Goal: Navigation & Orientation: Find specific page/section

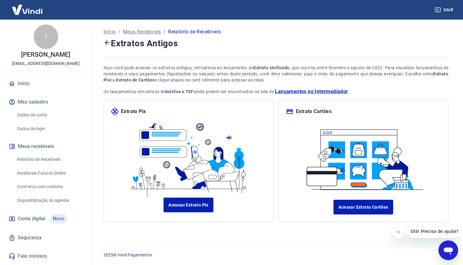
click at [40, 118] on link "Dados da conta" at bounding box center [50, 115] width 70 height 13
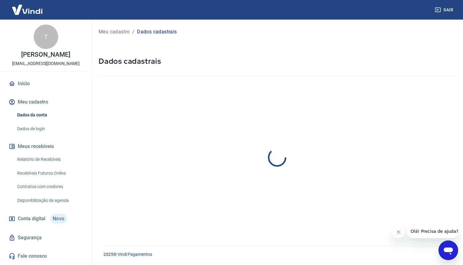
select select "SP"
select select "business"
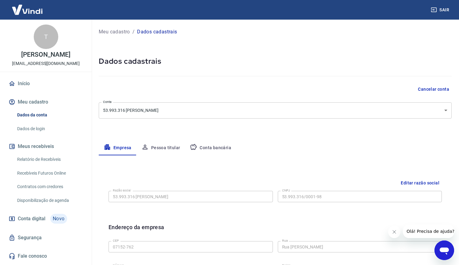
click at [26, 80] on link "Início" at bounding box center [45, 83] width 77 height 13
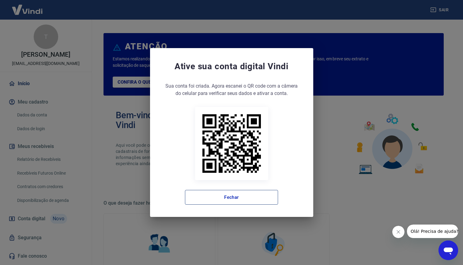
click at [239, 193] on button "Fechar" at bounding box center [231, 197] width 93 height 15
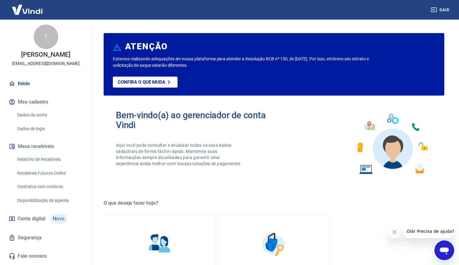
click at [26, 85] on link "Início" at bounding box center [45, 83] width 77 height 13
click at [32, 8] on img at bounding box center [27, 9] width 40 height 19
click at [40, 158] on link "Relatório de Recebíveis" at bounding box center [50, 159] width 70 height 13
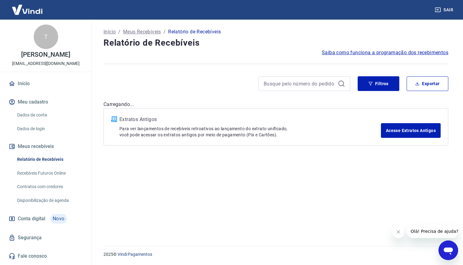
click at [40, 143] on button "Meus recebíveis" at bounding box center [45, 146] width 77 height 13
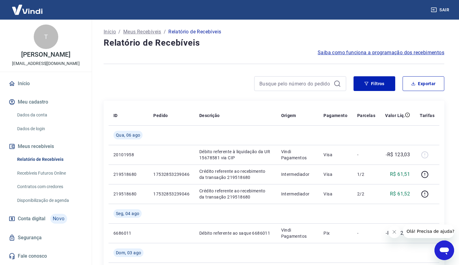
click at [28, 215] on span "Conta digital" at bounding box center [32, 219] width 28 height 9
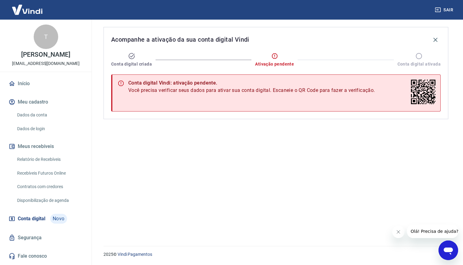
click at [43, 202] on link "Disponibilização de agenda" at bounding box center [50, 200] width 70 height 13
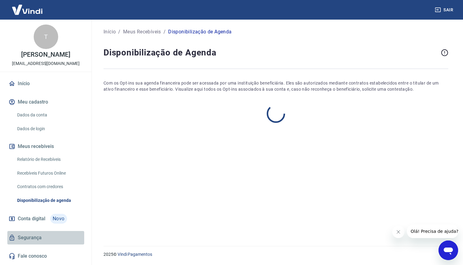
click at [33, 241] on link "Segurança" at bounding box center [45, 237] width 77 height 13
click at [48, 168] on link "Recebíveis Futuros Online" at bounding box center [50, 173] width 70 height 13
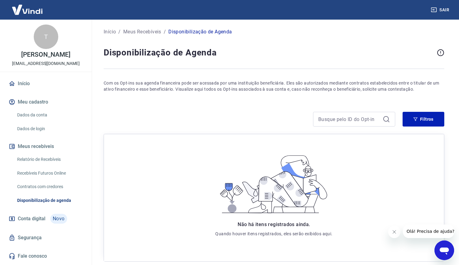
click at [110, 34] on p "Início" at bounding box center [110, 31] width 12 height 7
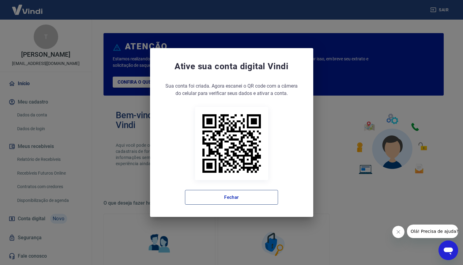
click at [206, 201] on button "Fechar" at bounding box center [231, 197] width 93 height 15
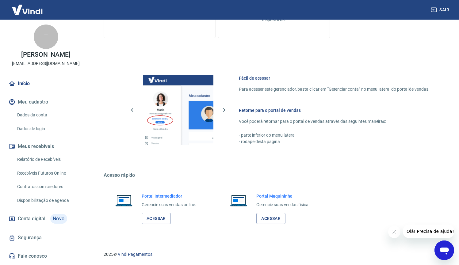
scroll to position [288, 0]
click at [166, 196] on h6 "Portal Intermediador" at bounding box center [169, 196] width 55 height 6
click at [158, 216] on link "Acessar" at bounding box center [156, 218] width 29 height 11
